Goal: Task Accomplishment & Management: Manage account settings

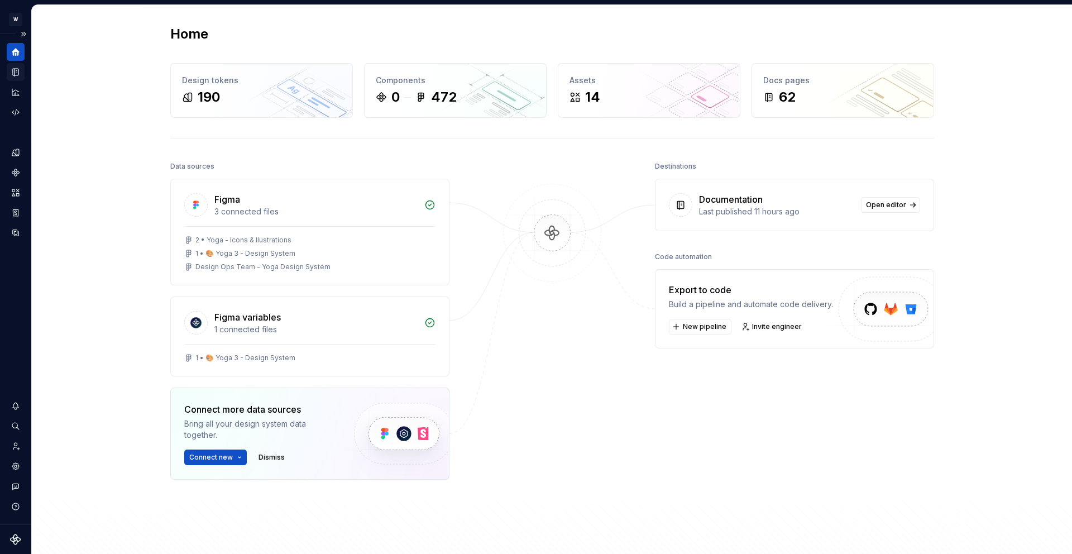
click at [20, 74] on icon "Documentation" at bounding box center [16, 72] width 10 height 10
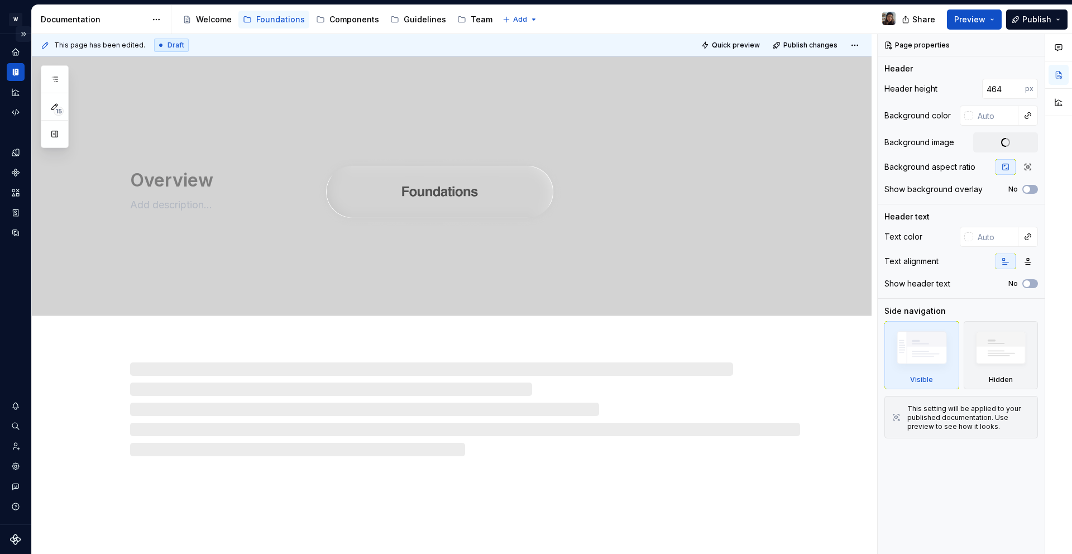
click at [23, 32] on button "Expand sidebar" at bounding box center [24, 34] width 16 height 16
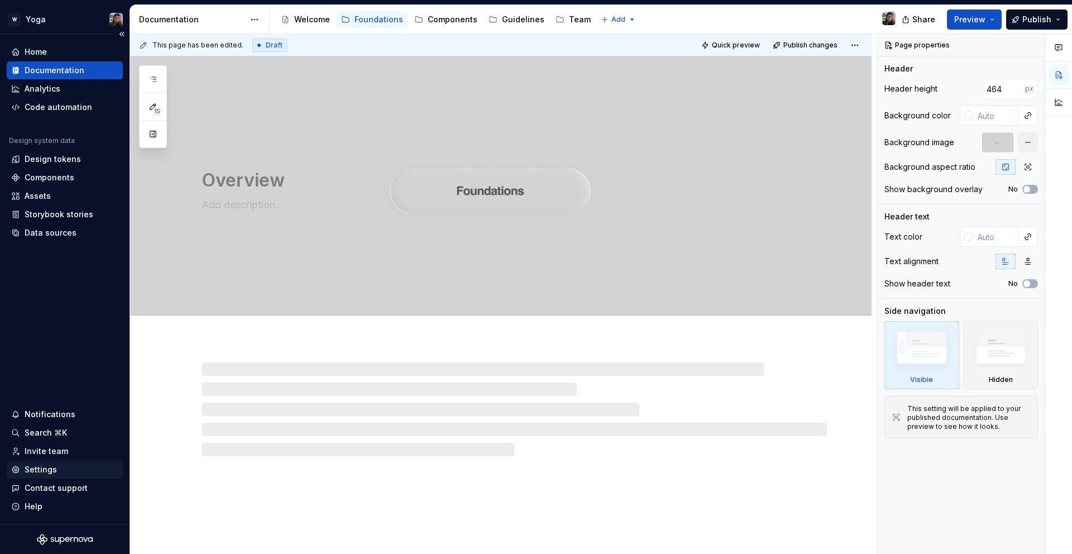
click at [51, 465] on div "Settings" at bounding box center [41, 469] width 32 height 11
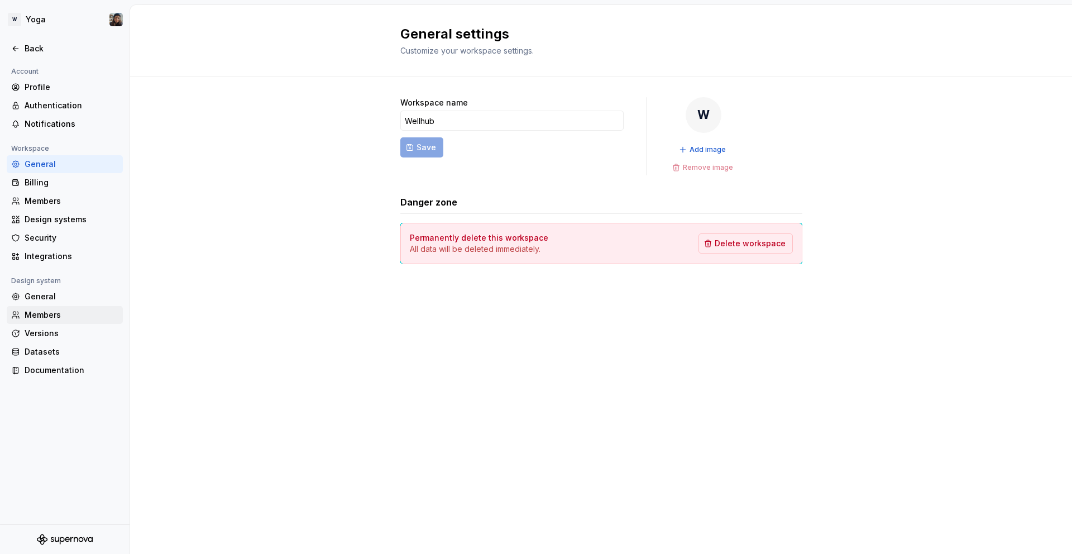
click at [53, 310] on div "Members" at bounding box center [72, 314] width 94 height 11
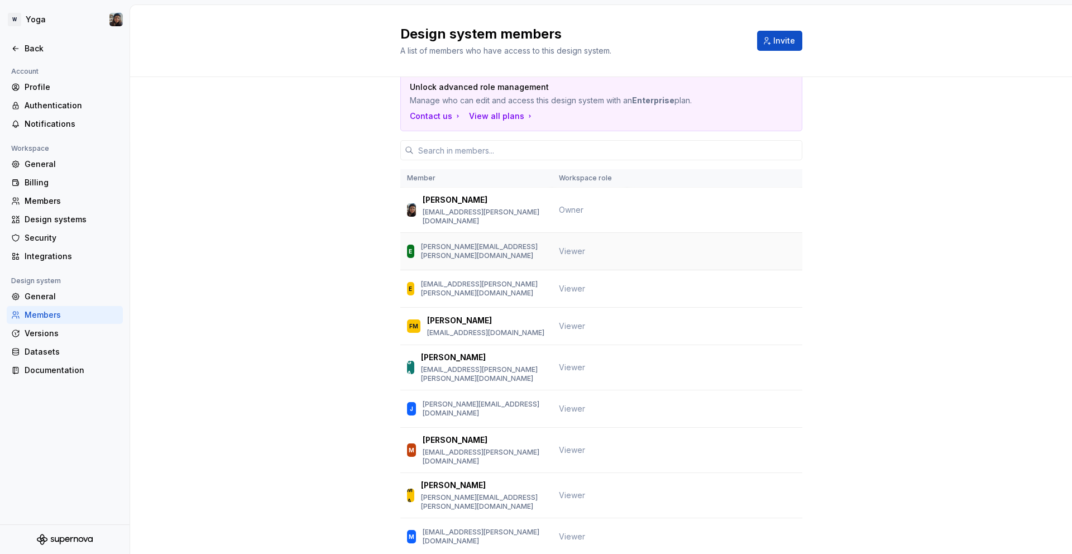
scroll to position [13, 0]
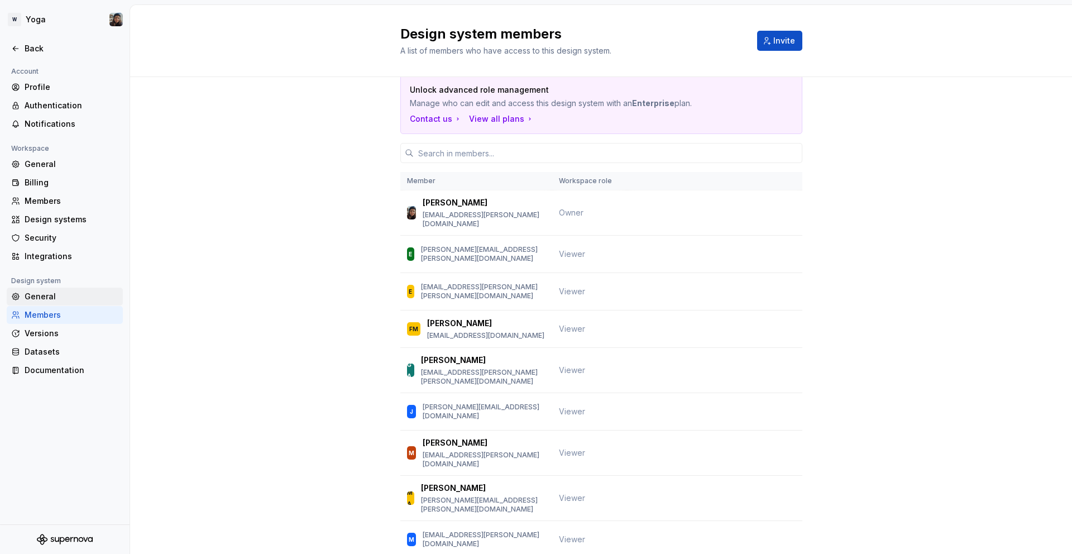
click at [61, 291] on div "General" at bounding box center [72, 296] width 94 height 11
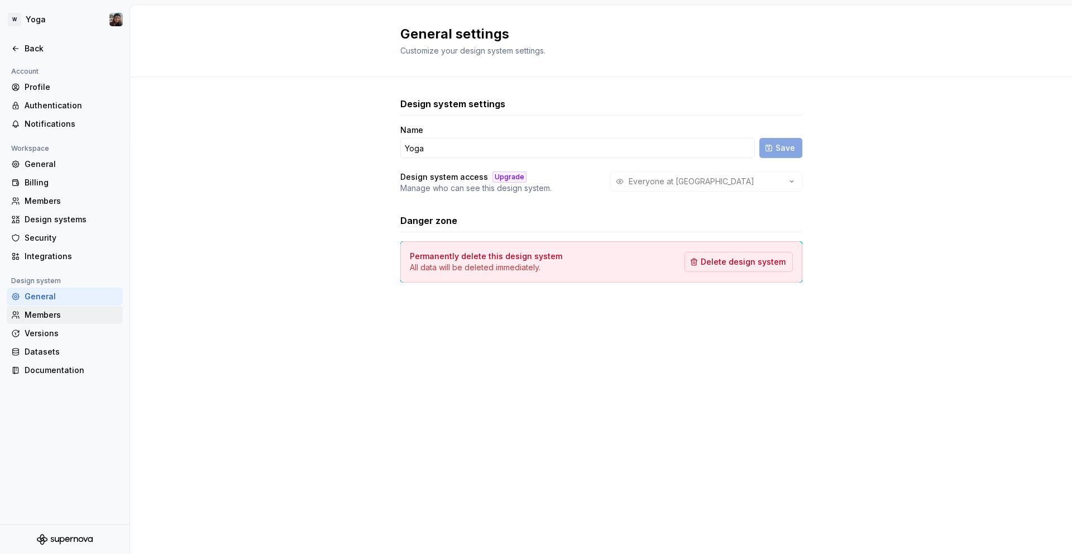
click at [52, 310] on div "Members" at bounding box center [72, 314] width 94 height 11
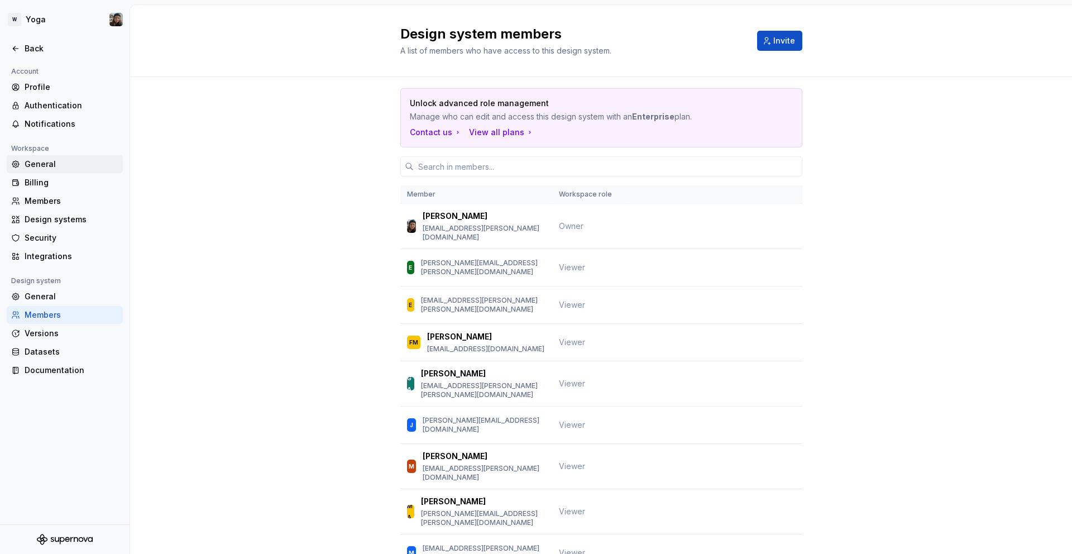
click at [54, 170] on div "General" at bounding box center [72, 164] width 94 height 11
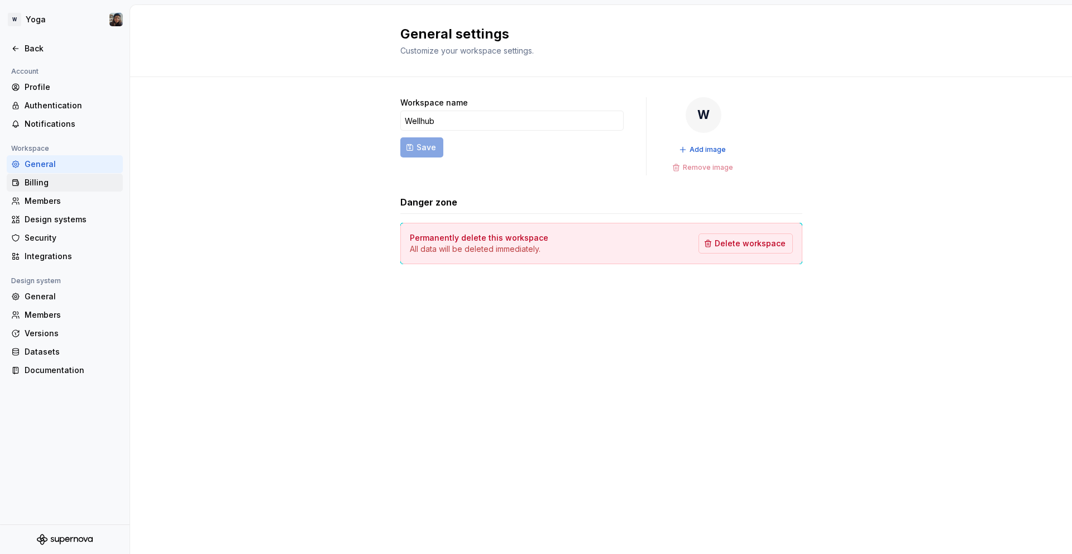
click at [52, 188] on div "Billing" at bounding box center [72, 182] width 94 height 11
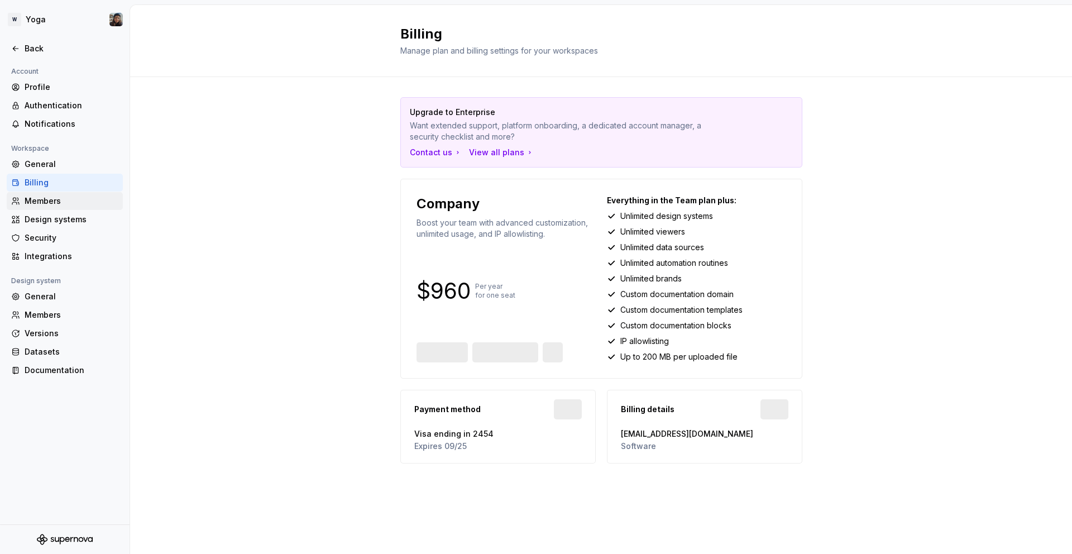
click at [64, 202] on div "Members" at bounding box center [72, 200] width 94 height 11
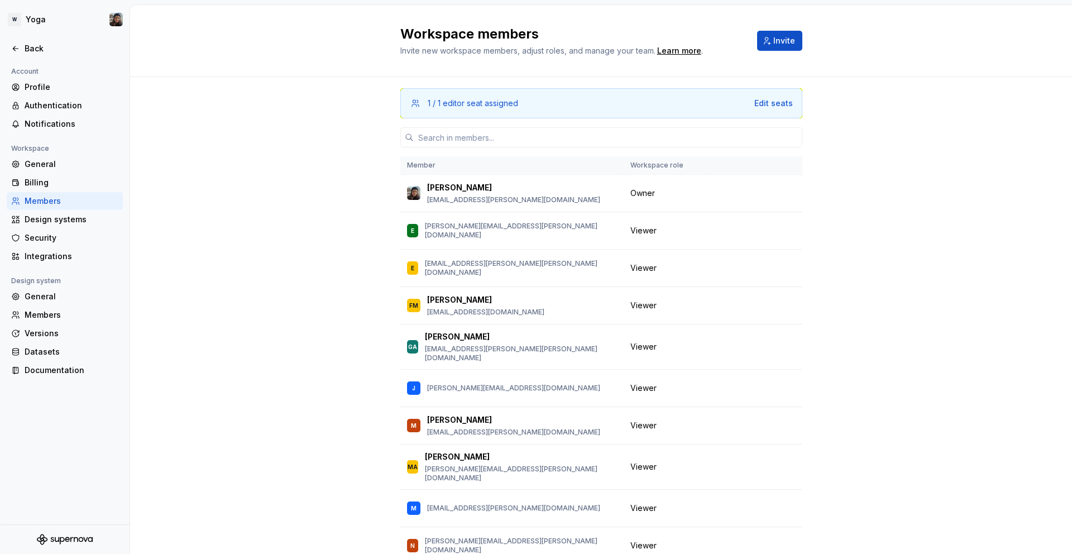
click at [788, 97] on div "1 / 1 editor seat assigned Edit seats" at bounding box center [601, 103] width 402 height 30
click at [783, 100] on div "Edit seats" at bounding box center [773, 103] width 39 height 11
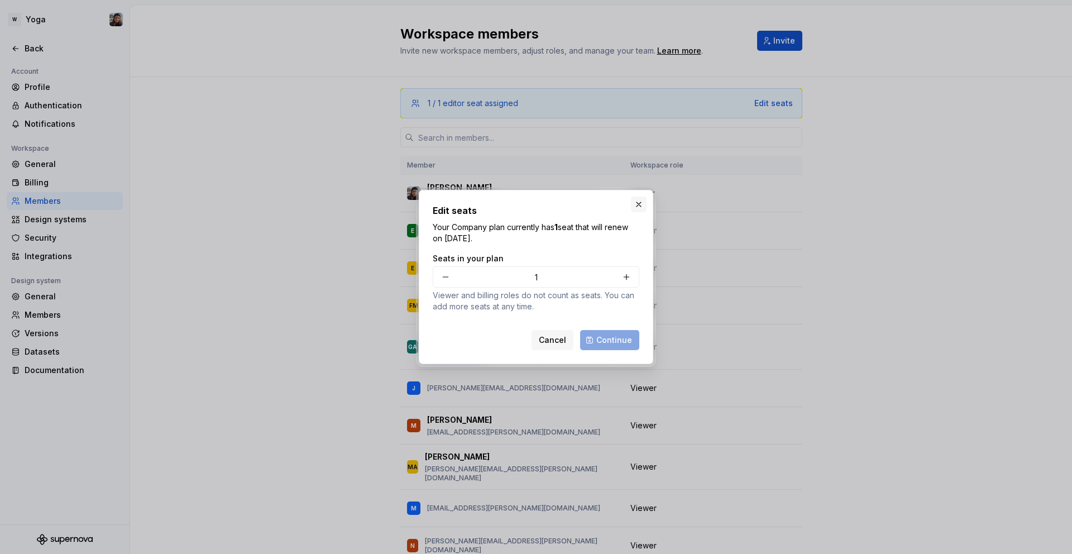
click at [634, 203] on button "button" at bounding box center [639, 205] width 16 height 16
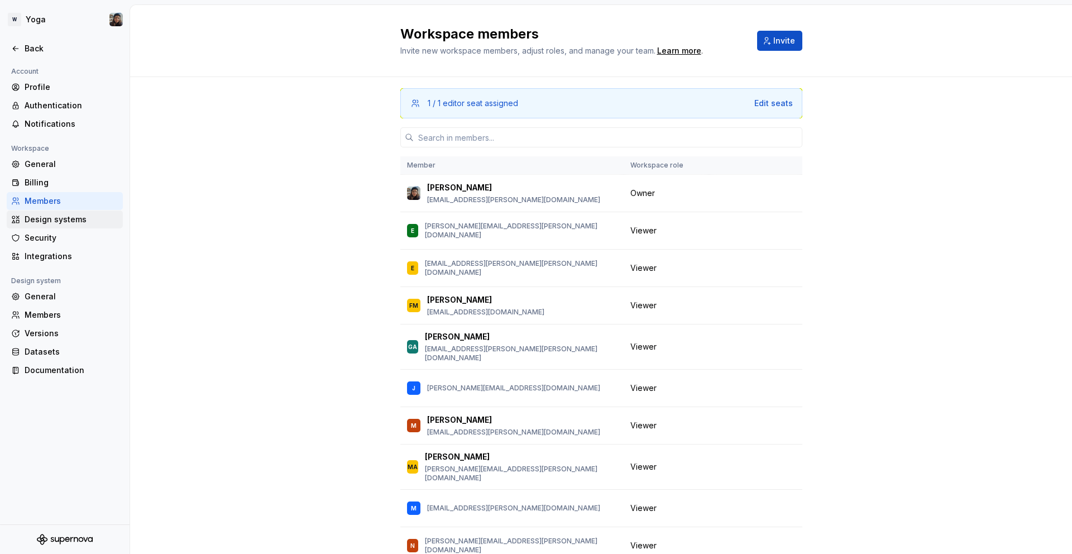
click at [79, 222] on div "Design systems" at bounding box center [72, 219] width 94 height 11
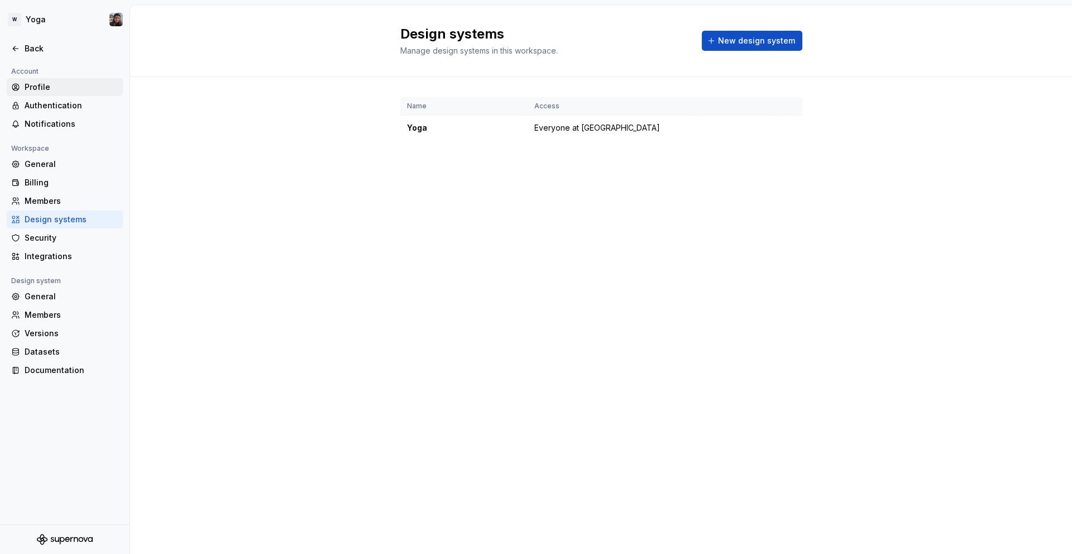
click at [55, 90] on div "Profile" at bounding box center [72, 87] width 94 height 11
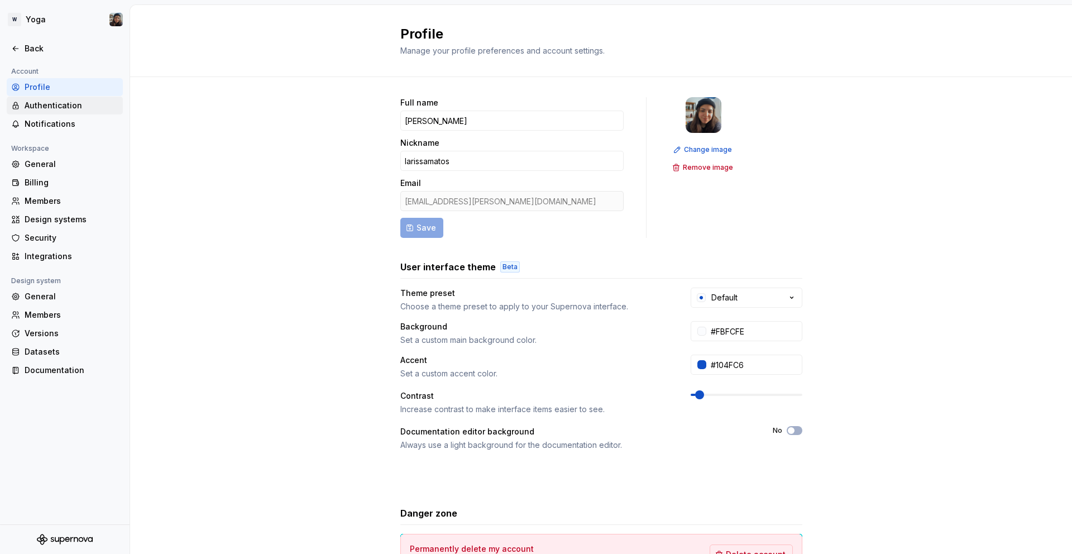
click at [61, 102] on div "Authentication" at bounding box center [72, 105] width 94 height 11
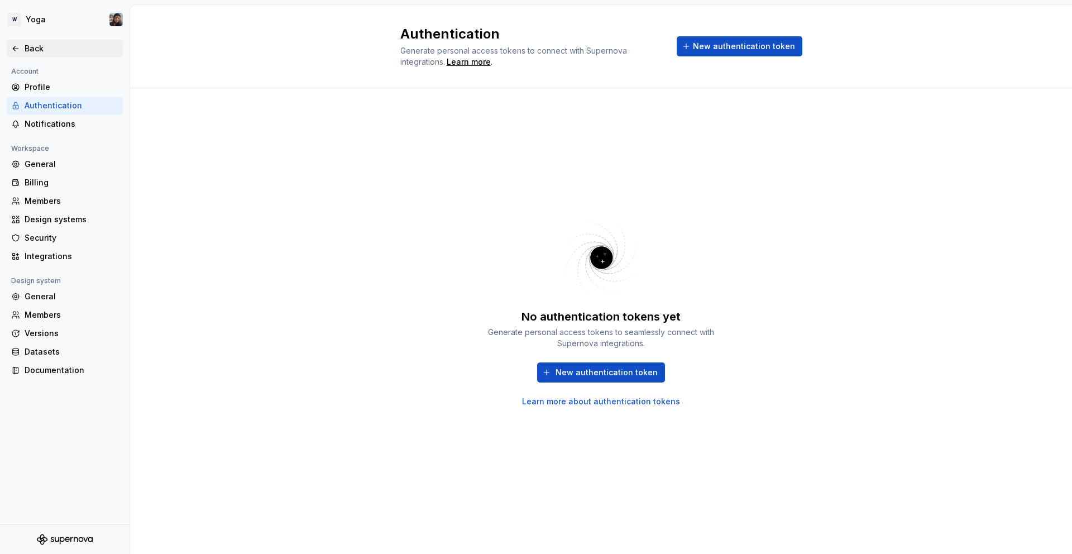
click at [15, 45] on icon at bounding box center [15, 48] width 9 height 9
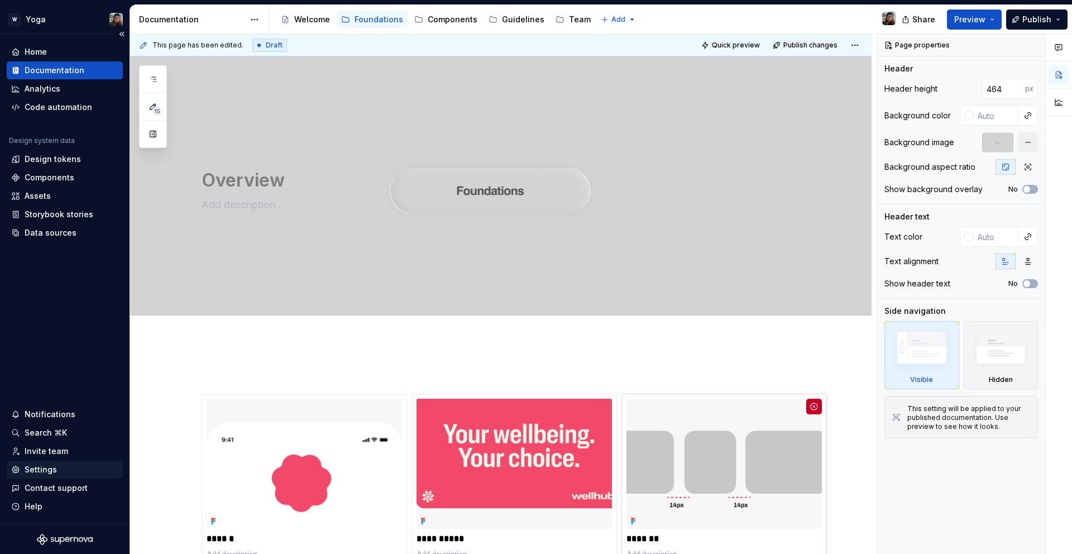
click at [69, 476] on div "Settings" at bounding box center [65, 470] width 116 height 18
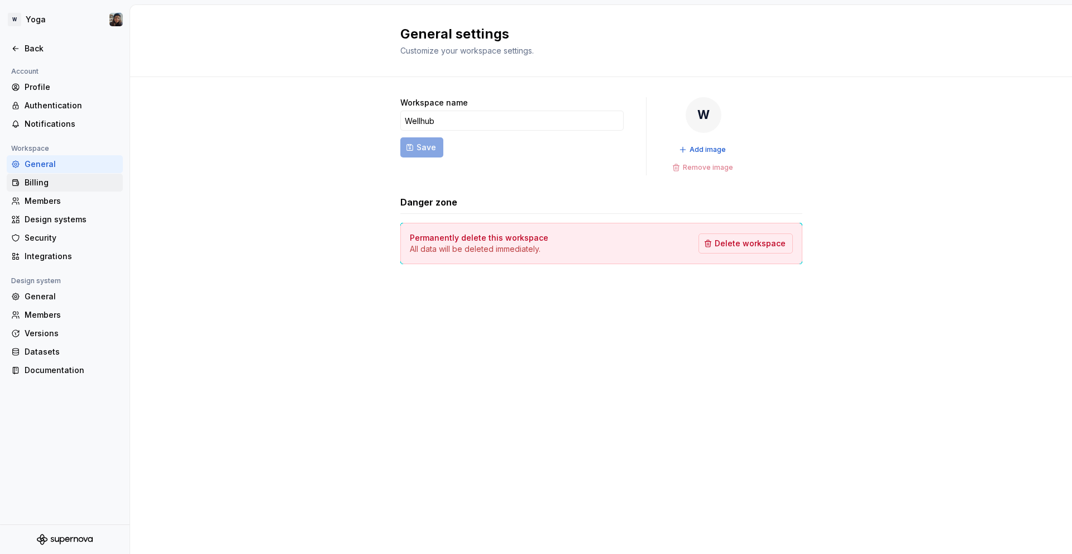
click at [60, 186] on div "Billing" at bounding box center [72, 182] width 94 height 11
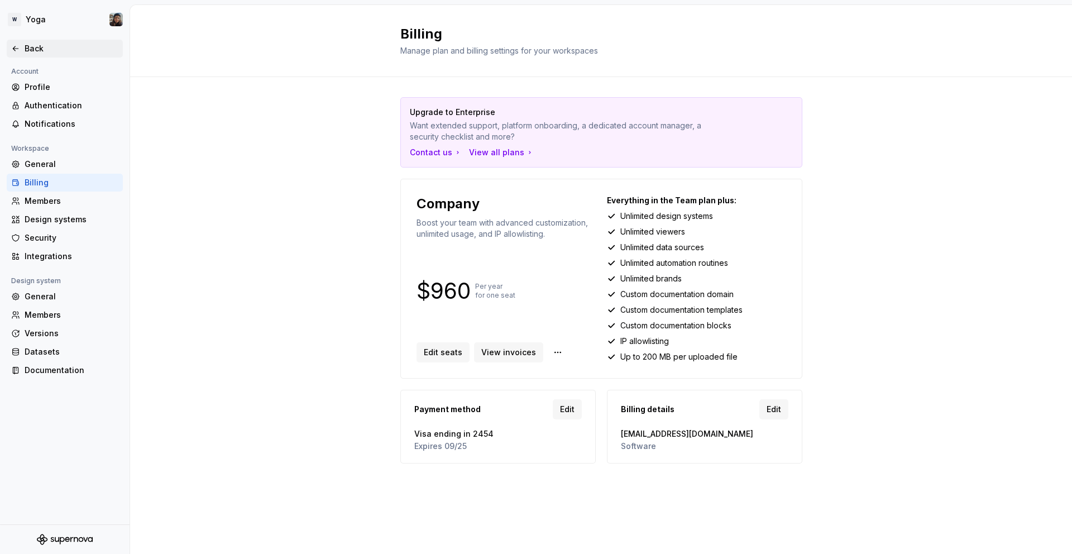
click at [17, 44] on icon at bounding box center [15, 48] width 9 height 9
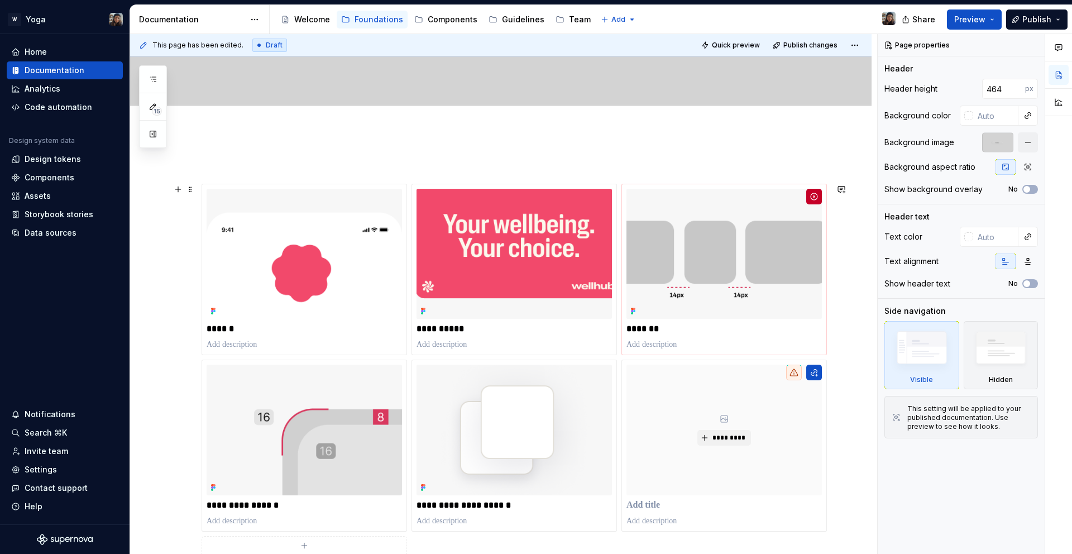
scroll to position [212, 0]
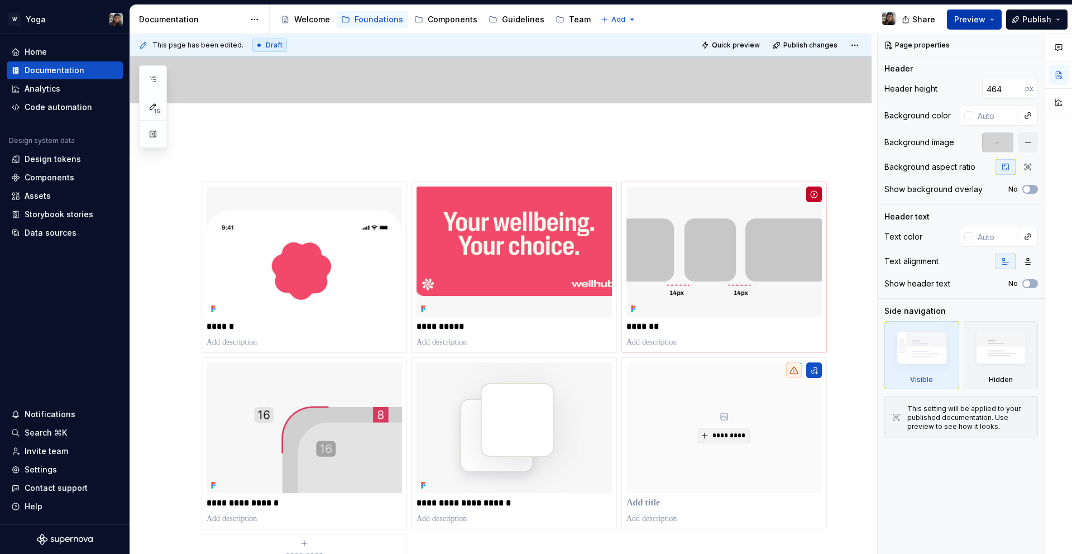
click at [1001, 9] on button "Preview" at bounding box center [974, 19] width 55 height 20
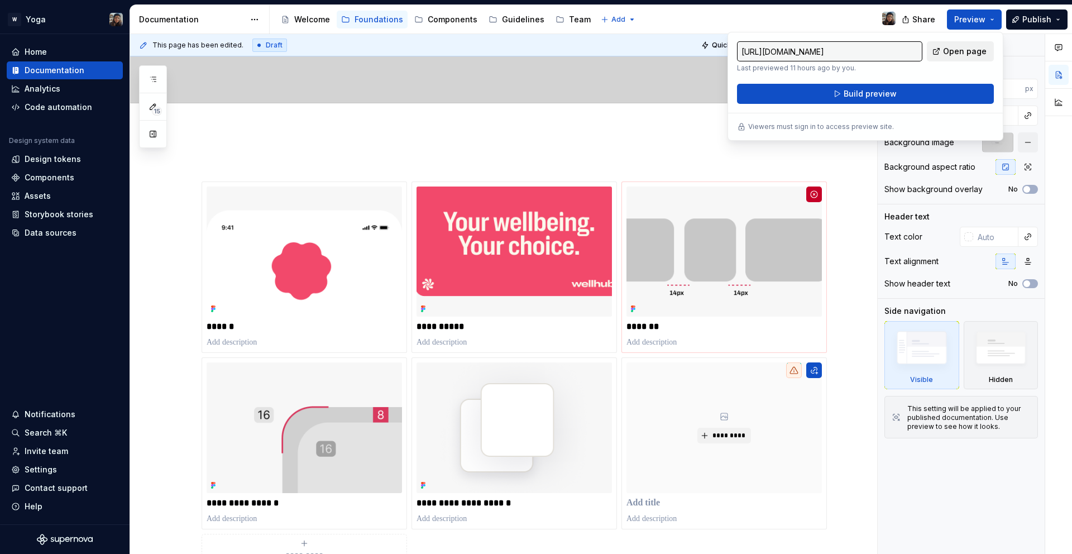
click at [969, 42] on link "Open page" at bounding box center [960, 51] width 67 height 20
type textarea "*"
click at [41, 457] on div "Invite team" at bounding box center [65, 451] width 116 height 18
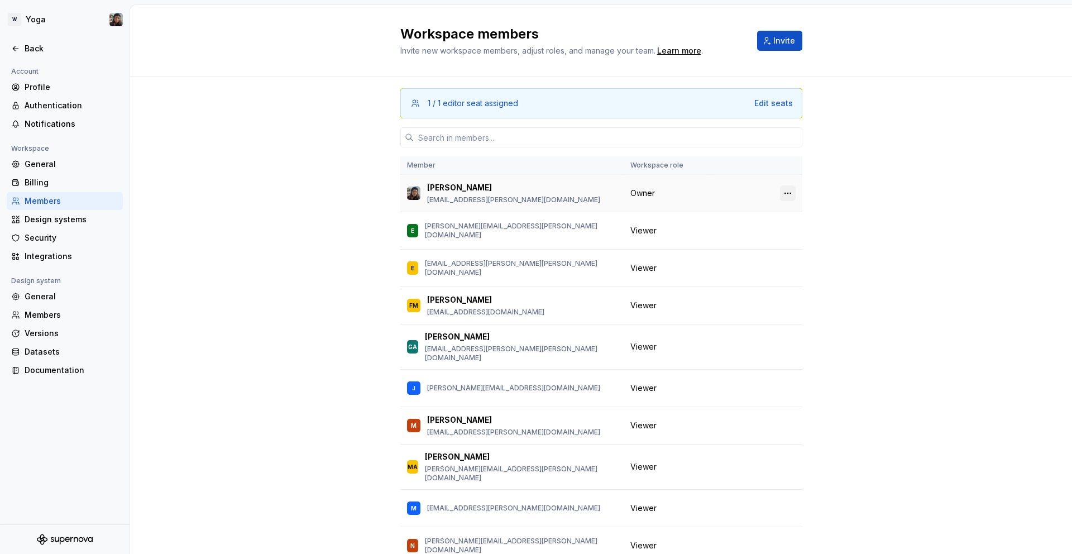
click at [785, 189] on button "button" at bounding box center [788, 193] width 16 height 16
click at [746, 214] on div "Transfer ownership" at bounding box center [725, 214] width 117 height 11
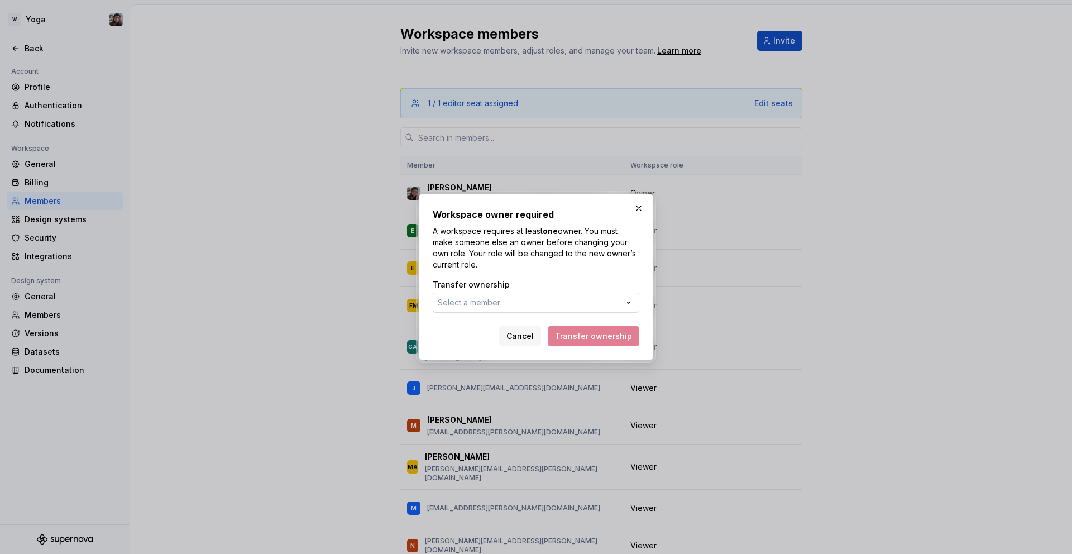
click at [576, 302] on button "Select a member" at bounding box center [536, 303] width 207 height 20
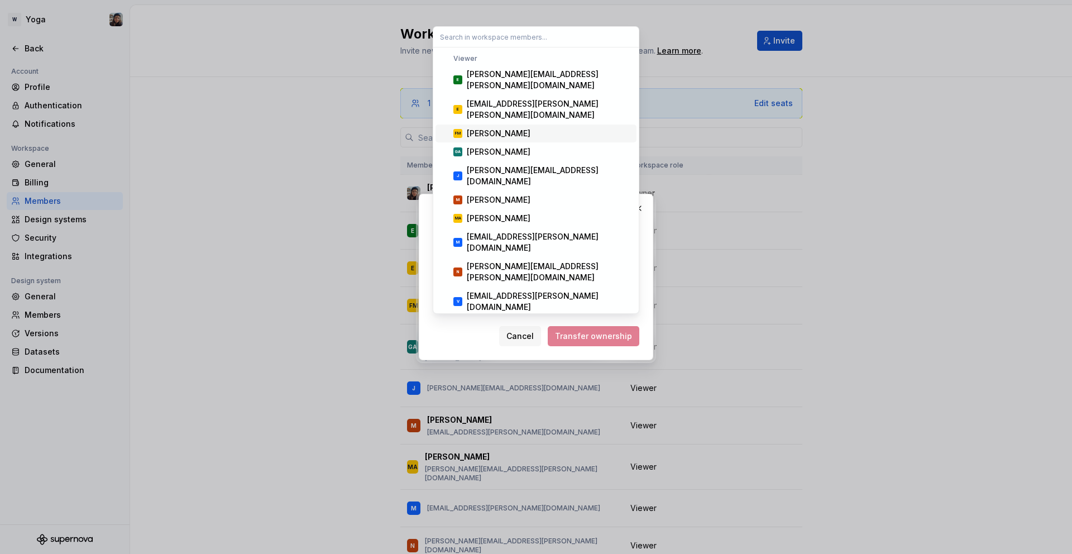
click at [512, 128] on div "[PERSON_NAME]" at bounding box center [499, 133] width 64 height 11
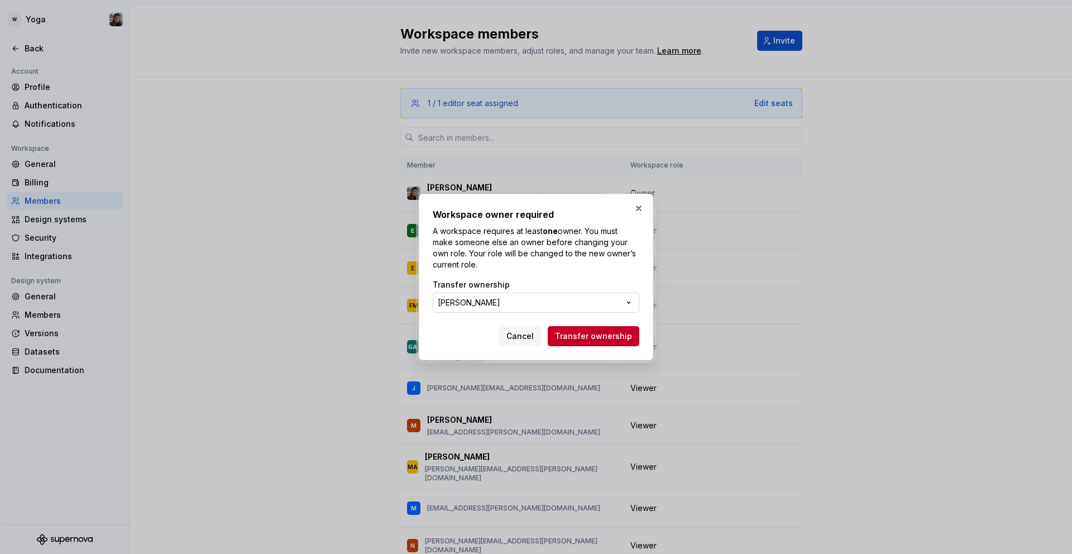
click at [552, 306] on button "[PERSON_NAME]" at bounding box center [536, 303] width 207 height 20
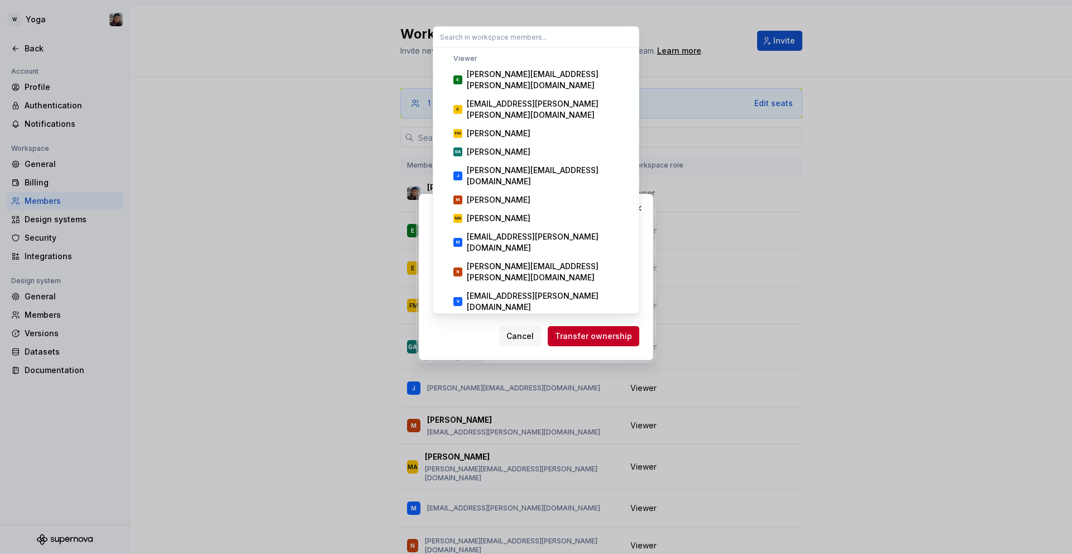
click at [470, 341] on div "Workspace owner required A workspace requires at least one owner. You must make…" at bounding box center [536, 277] width 1072 height 554
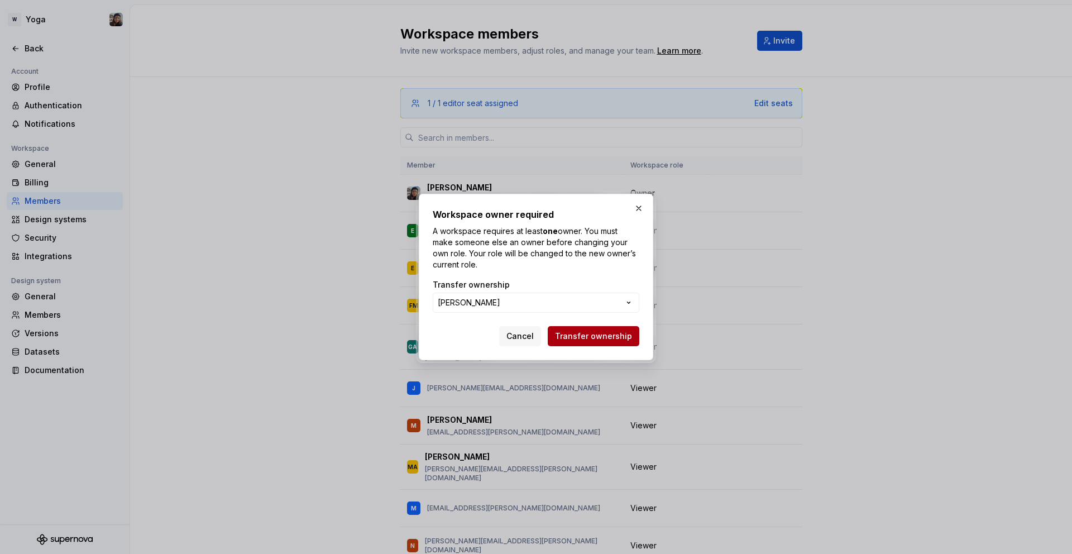
click at [591, 343] on button "Transfer ownership" at bounding box center [594, 336] width 92 height 20
